Goal: Task Accomplishment & Management: Manage account settings

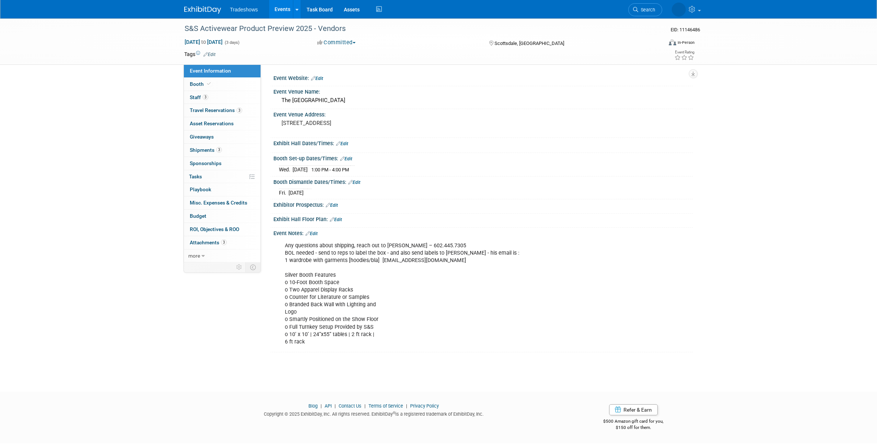
click at [278, 9] on link "Events" at bounding box center [282, 9] width 27 height 18
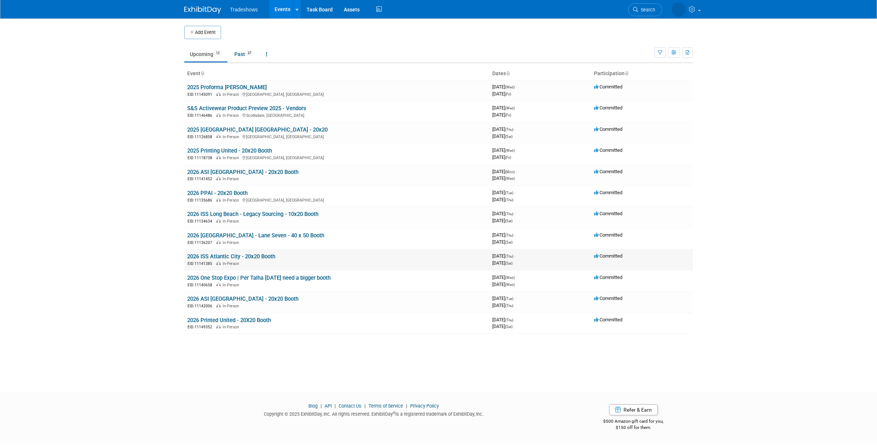
click at [229, 257] on link "2026 ISS Atlantic City - 20x20 Booth" at bounding box center [231, 256] width 88 height 7
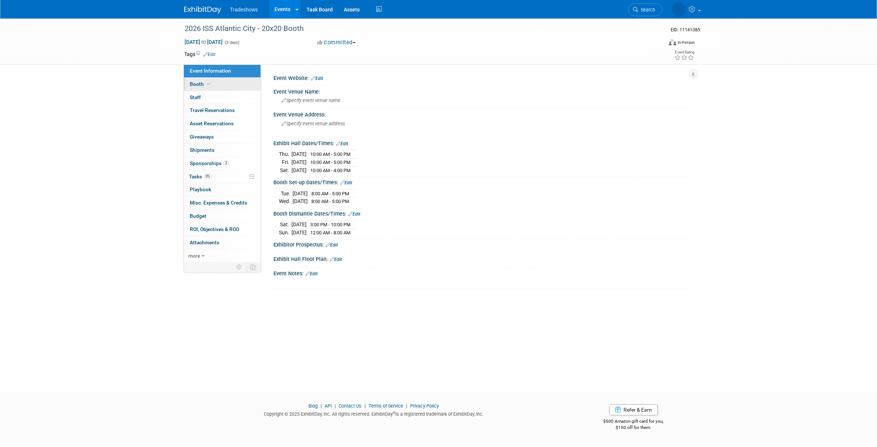
click at [206, 88] on link "Booth" at bounding box center [222, 84] width 77 height 13
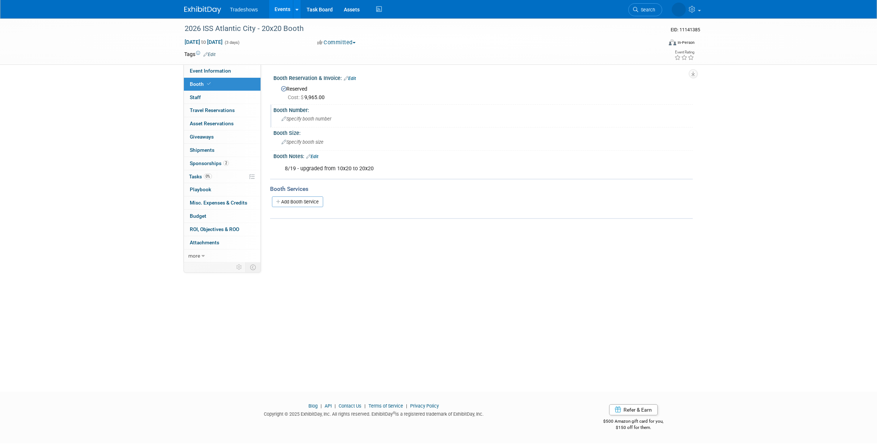
click at [307, 124] on div "Specify booth number" at bounding box center [483, 118] width 408 height 11
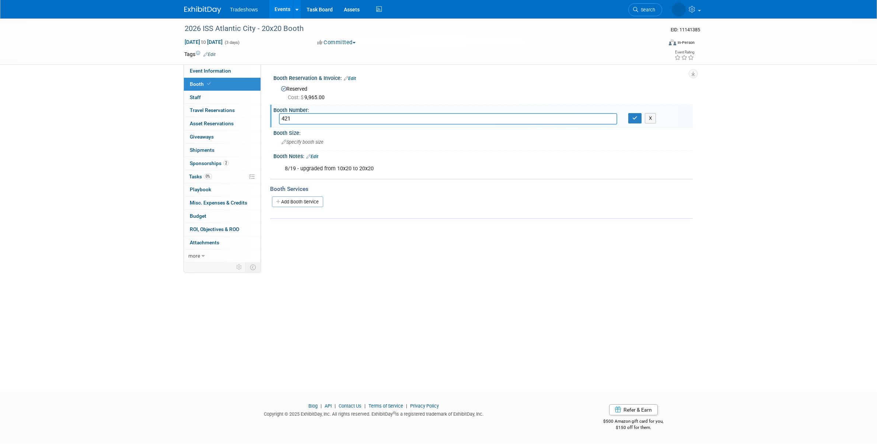
type input "421"
click at [626, 116] on div "X" at bounding box center [658, 118] width 70 height 10
click at [632, 116] on button "button" at bounding box center [634, 118] width 13 height 10
